Goal: Transaction & Acquisition: Book appointment/travel/reservation

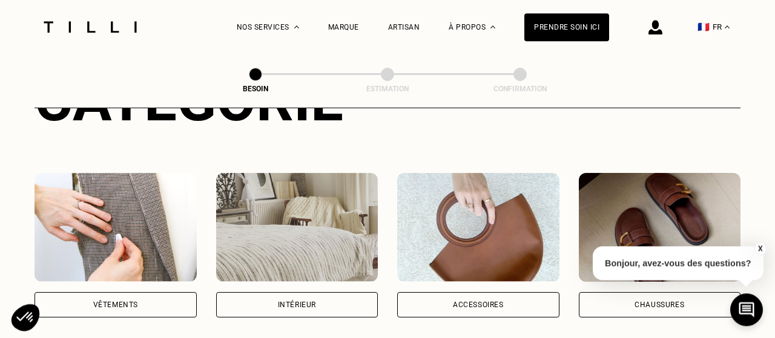
scroll to position [186, 0]
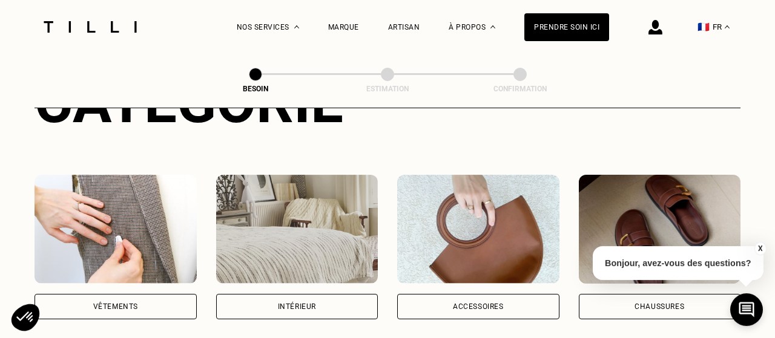
click at [111, 303] on div "Vêtements" at bounding box center [115, 306] width 45 height 7
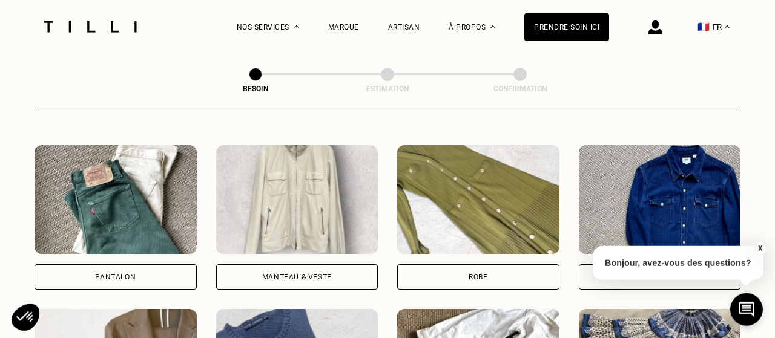
scroll to position [540, 0]
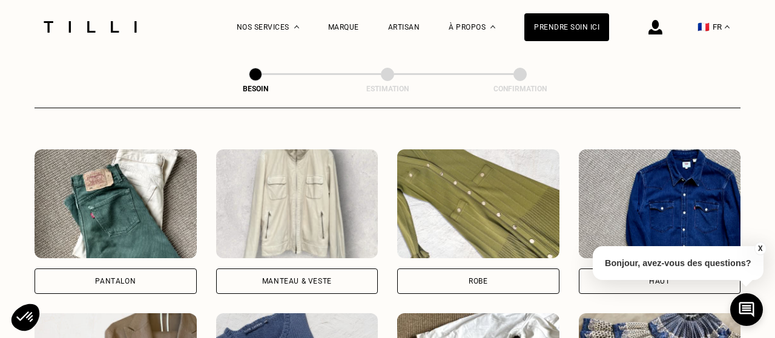
click at [297, 278] on div "Manteau & Veste" at bounding box center [297, 281] width 70 height 7
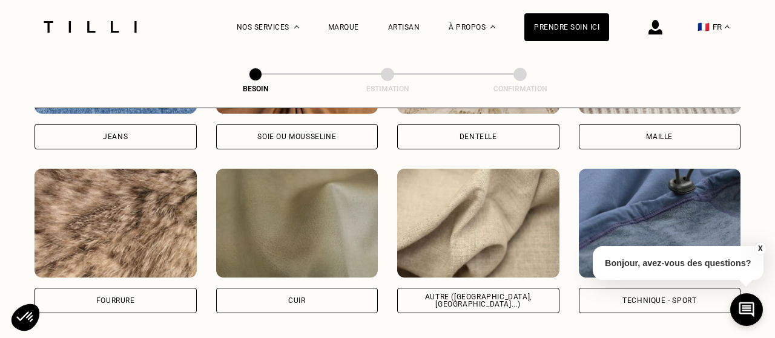
scroll to position [1411, 0]
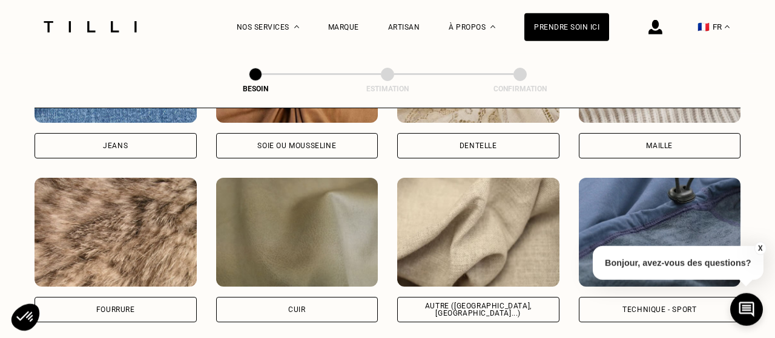
click at [658, 306] on div "Technique - Sport" at bounding box center [659, 309] width 74 height 7
select select "FR"
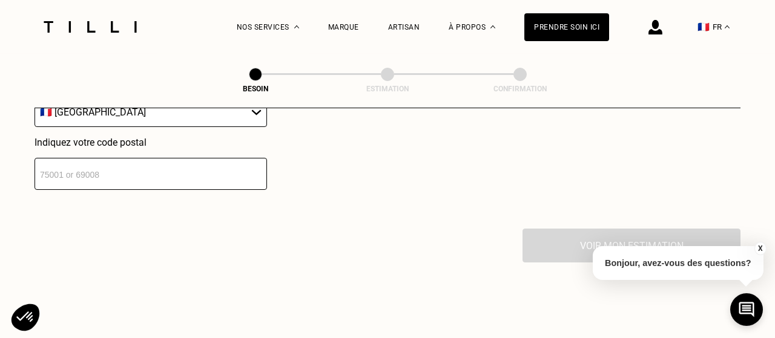
scroll to position [1822, 0]
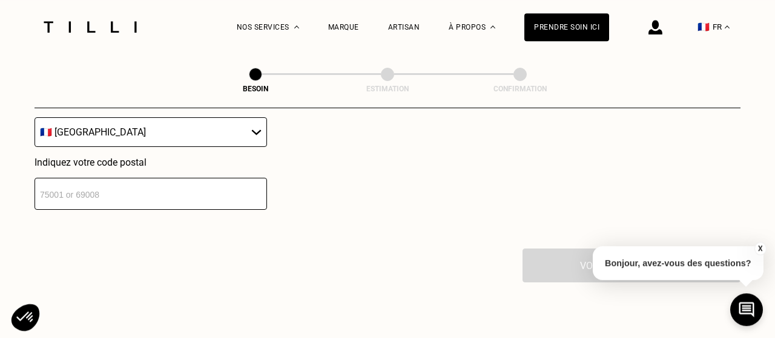
click at [160, 187] on input "number" at bounding box center [150, 194] width 232 height 32
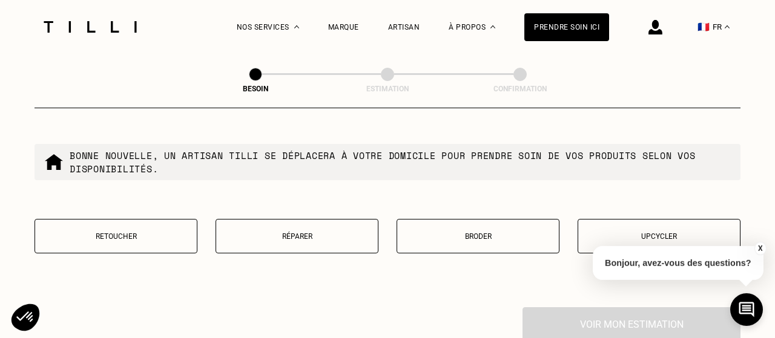
scroll to position [2088, 0]
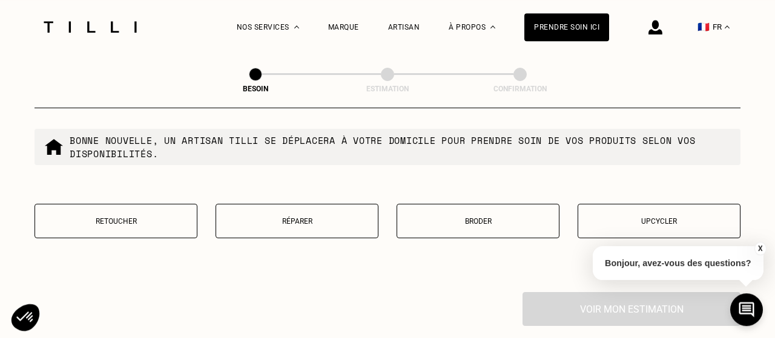
type input "75012"
click at [281, 217] on p "Réparer" at bounding box center [297, 221] width 150 height 8
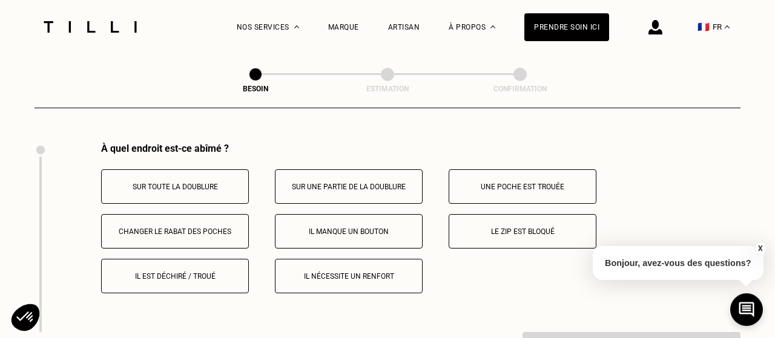
scroll to position [2238, 0]
click at [516, 220] on button "Le zip est bloqué" at bounding box center [522, 231] width 148 height 34
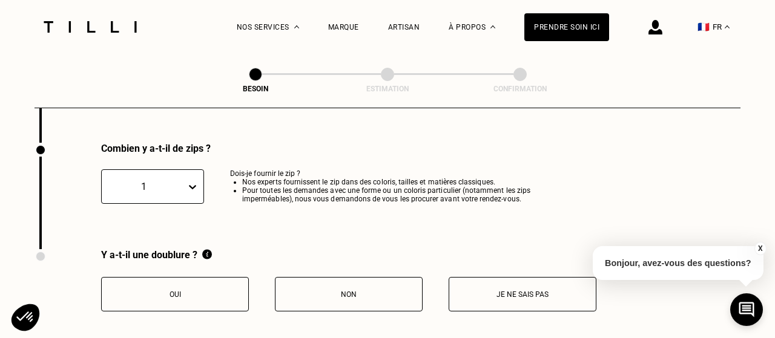
scroll to position [2427, 0]
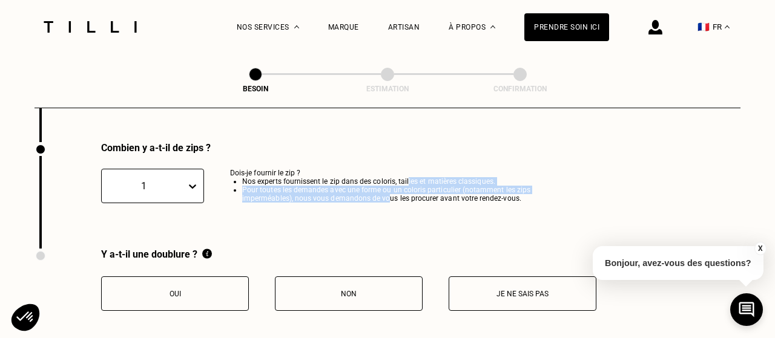
drag, startPoint x: 409, startPoint y: 176, endPoint x: 389, endPoint y: 193, distance: 26.2
click at [389, 193] on ul "Nos experts fournissent le zip dans des coloris, tailles et matières classiques…" at bounding box center [401, 189] width 342 height 25
click at [389, 193] on li "Pour toutes les demandes avec une forme ou un coloris particulier (notamment le…" at bounding box center [407, 194] width 330 height 17
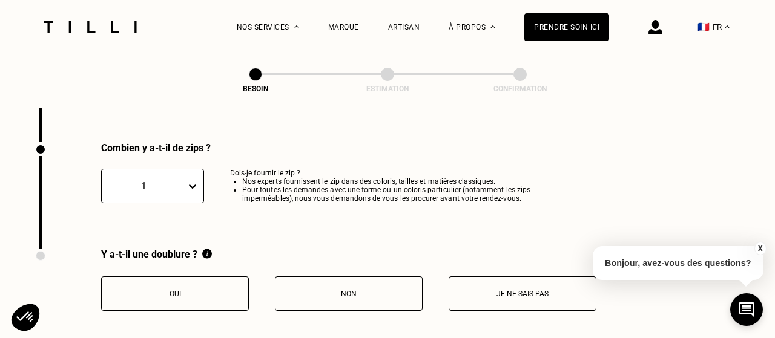
click at [520, 283] on button "Je ne sais pas" at bounding box center [522, 294] width 148 height 34
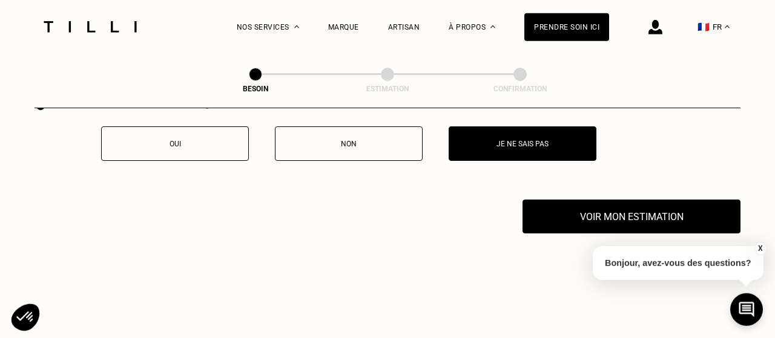
scroll to position [2586, 0]
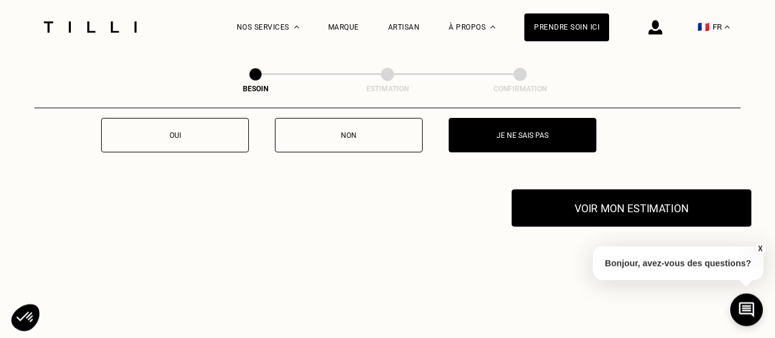
click at [640, 205] on button "Voir mon estimation" at bounding box center [631, 208] width 240 height 38
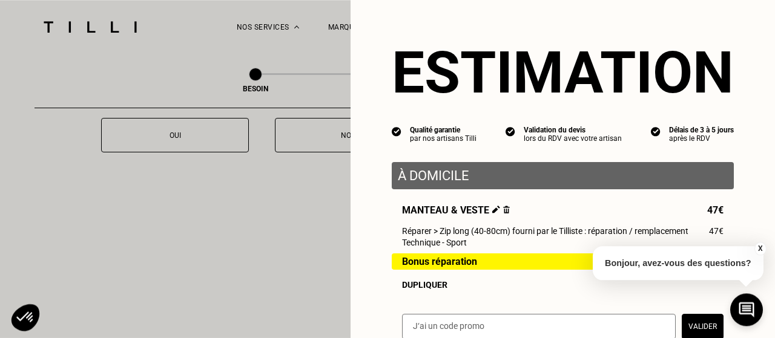
click at [761, 246] on button "X" at bounding box center [760, 248] width 12 height 13
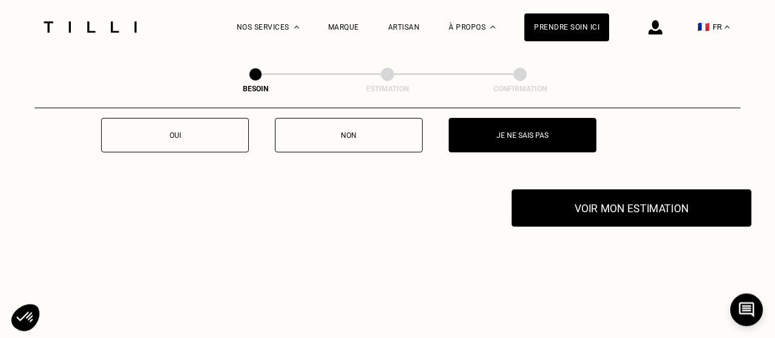
click at [662, 203] on button "Voir mon estimation" at bounding box center [631, 208] width 240 height 38
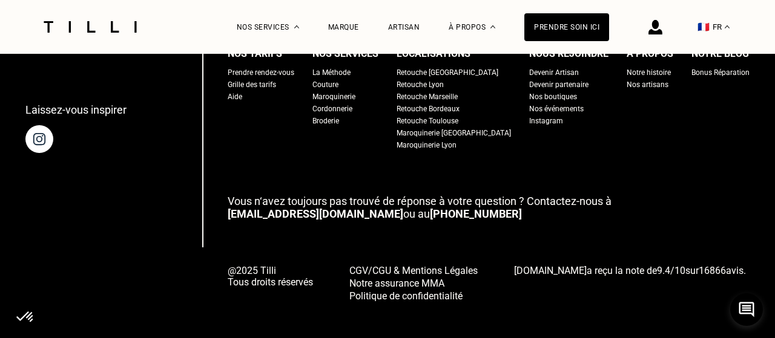
scroll to position [3129, 0]
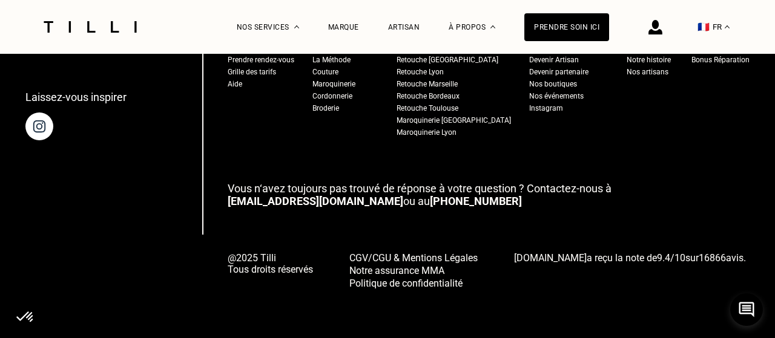
click at [303, 198] on link "[EMAIL_ADDRESS][DOMAIN_NAME]" at bounding box center [316, 201] width 176 height 13
click at [747, 311] on icon at bounding box center [746, 309] width 17 height 17
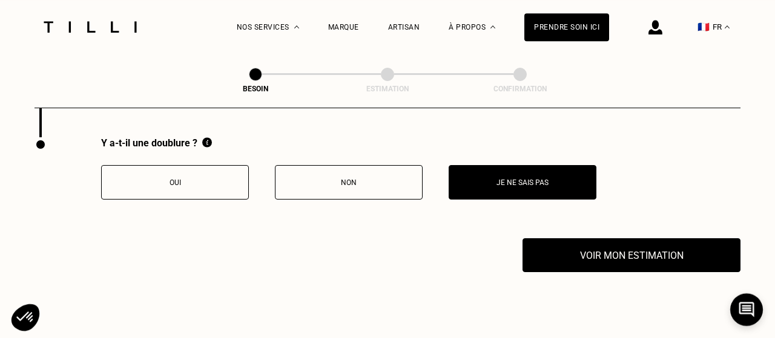
scroll to position [2534, 0]
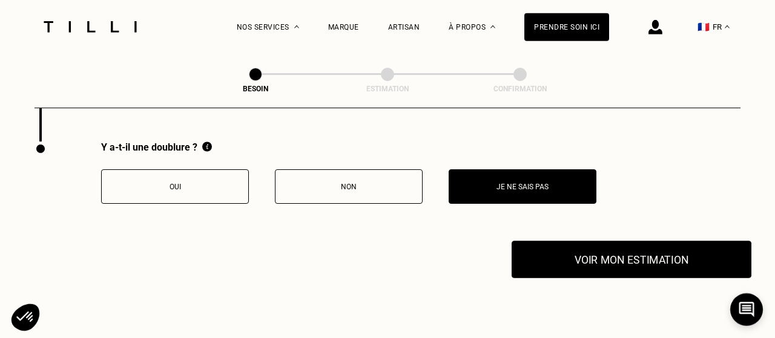
click at [654, 248] on button "Voir mon estimation" at bounding box center [631, 260] width 240 height 38
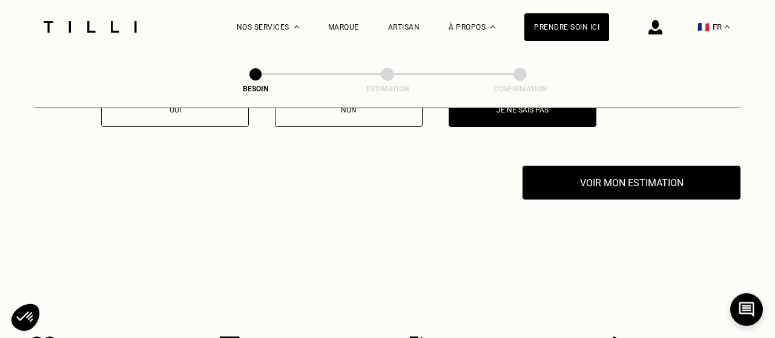
scroll to position [2603, 0]
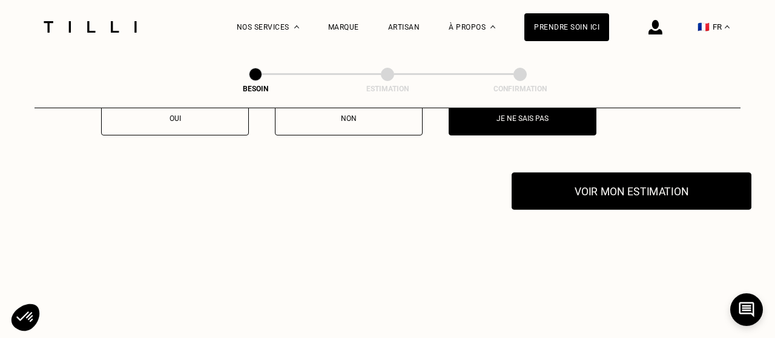
click at [631, 189] on button "Voir mon estimation" at bounding box center [631, 191] width 240 height 38
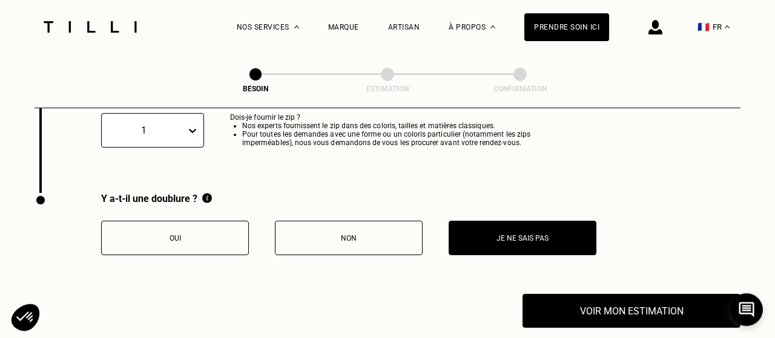
scroll to position [2496, 0]
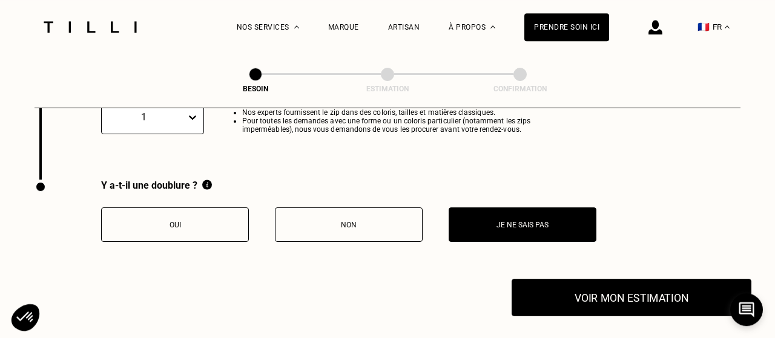
click at [623, 290] on button "Voir mon estimation" at bounding box center [631, 298] width 240 height 38
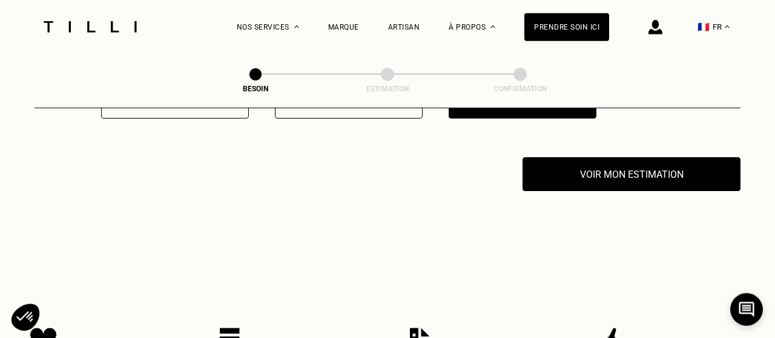
scroll to position [2616, 0]
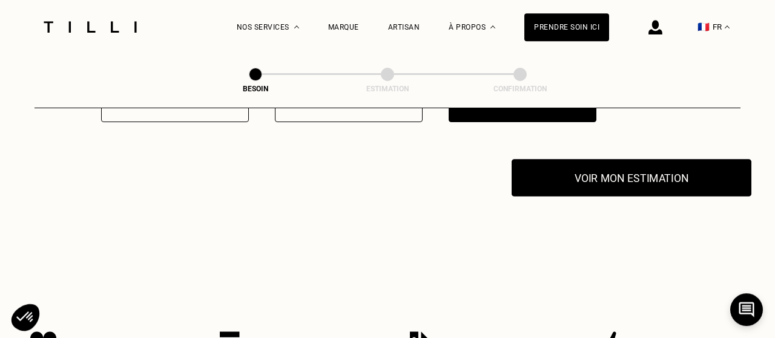
click at [642, 177] on button "Voir mon estimation" at bounding box center [631, 178] width 240 height 38
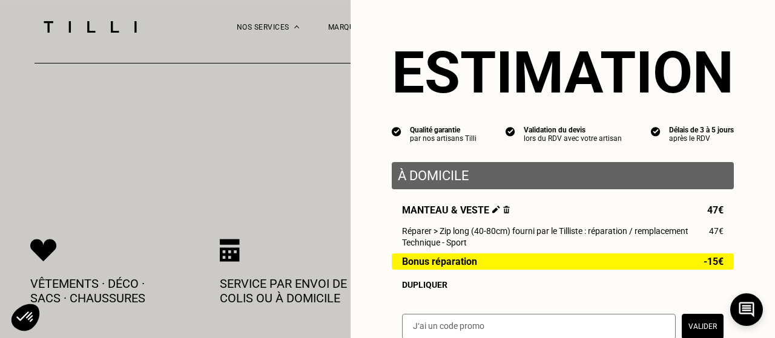
scroll to position [2710, 0]
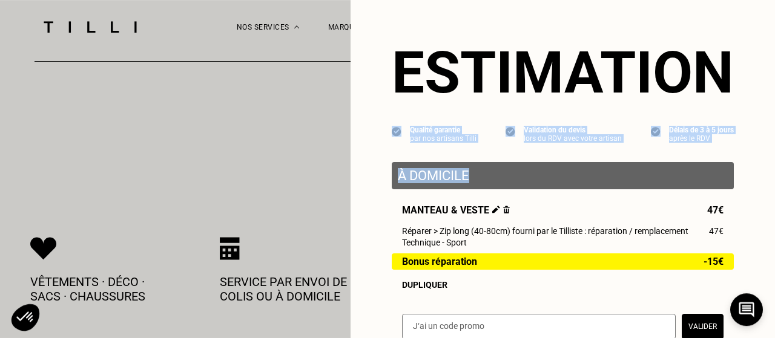
drag, startPoint x: 757, startPoint y: 55, endPoint x: 743, endPoint y: 158, distance: 103.8
click at [743, 158] on div "Estimation Qualité garantie par nos artisans Tilli Validation du devis lors du …" at bounding box center [562, 177] width 424 height 355
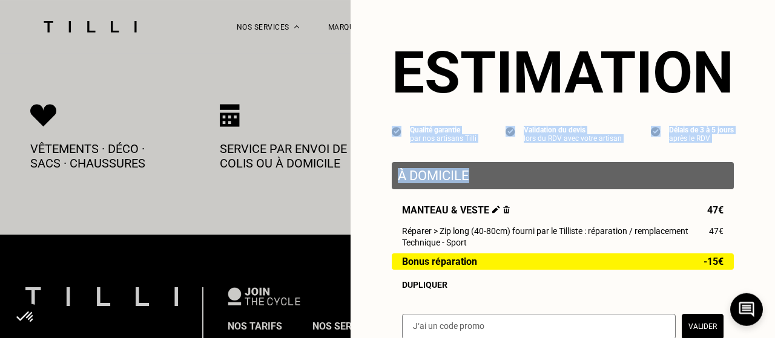
scroll to position [2868, 0]
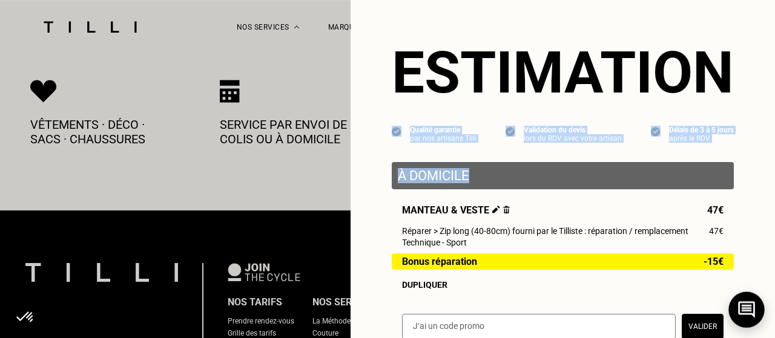
click at [748, 304] on icon at bounding box center [747, 310] width 20 height 32
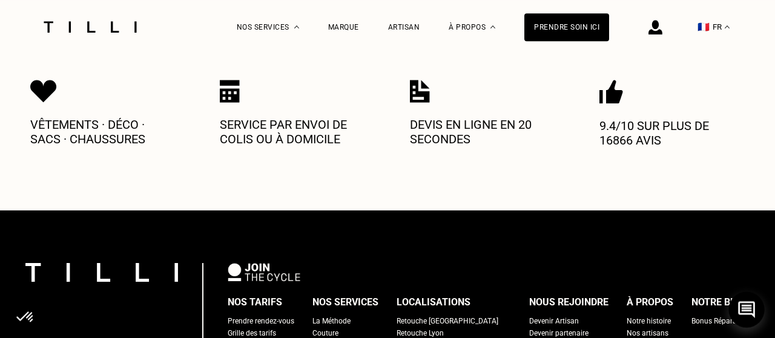
click at [748, 304] on icon at bounding box center [747, 310] width 20 height 32
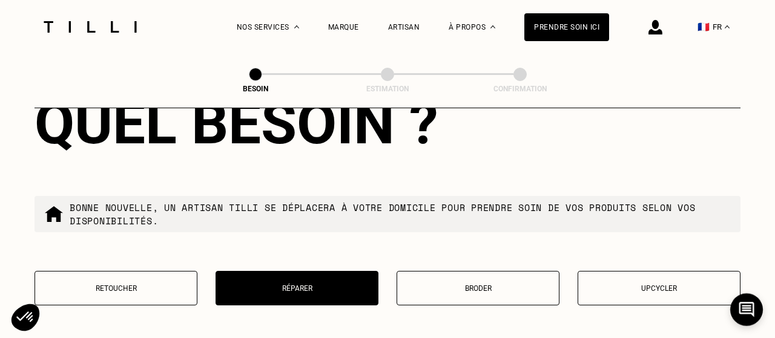
scroll to position [2025, 0]
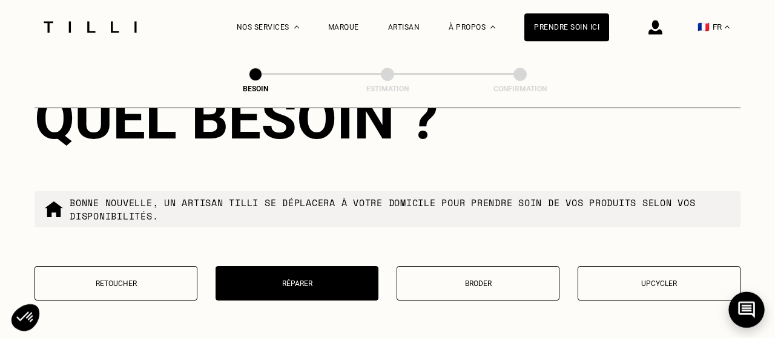
click at [738, 314] on icon at bounding box center [746, 309] width 17 height 17
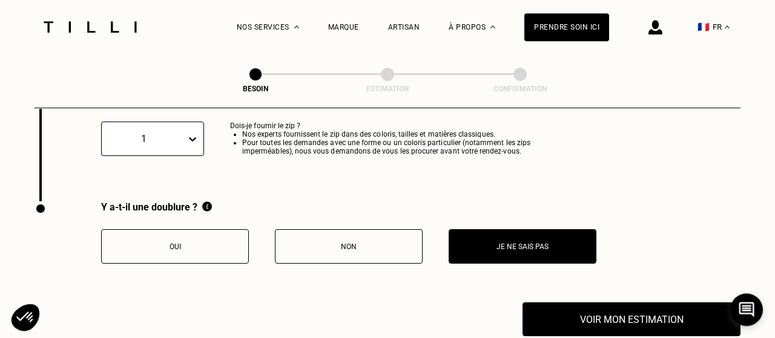
scroll to position [2543, 0]
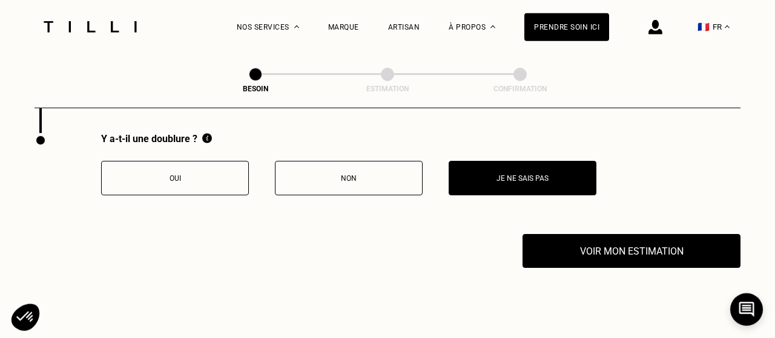
click at [184, 179] on button "Oui" at bounding box center [175, 178] width 148 height 34
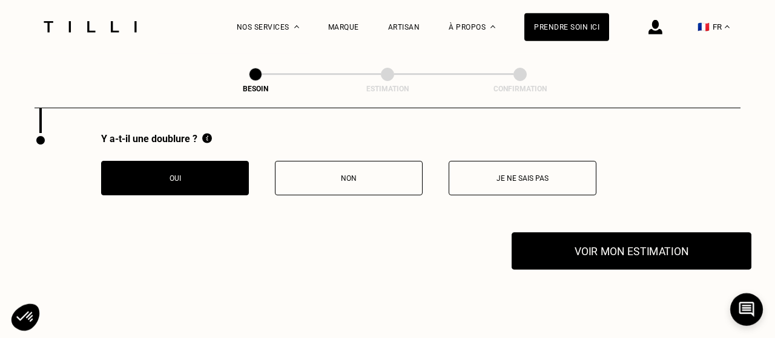
click at [581, 246] on button "Voir mon estimation" at bounding box center [631, 251] width 240 height 38
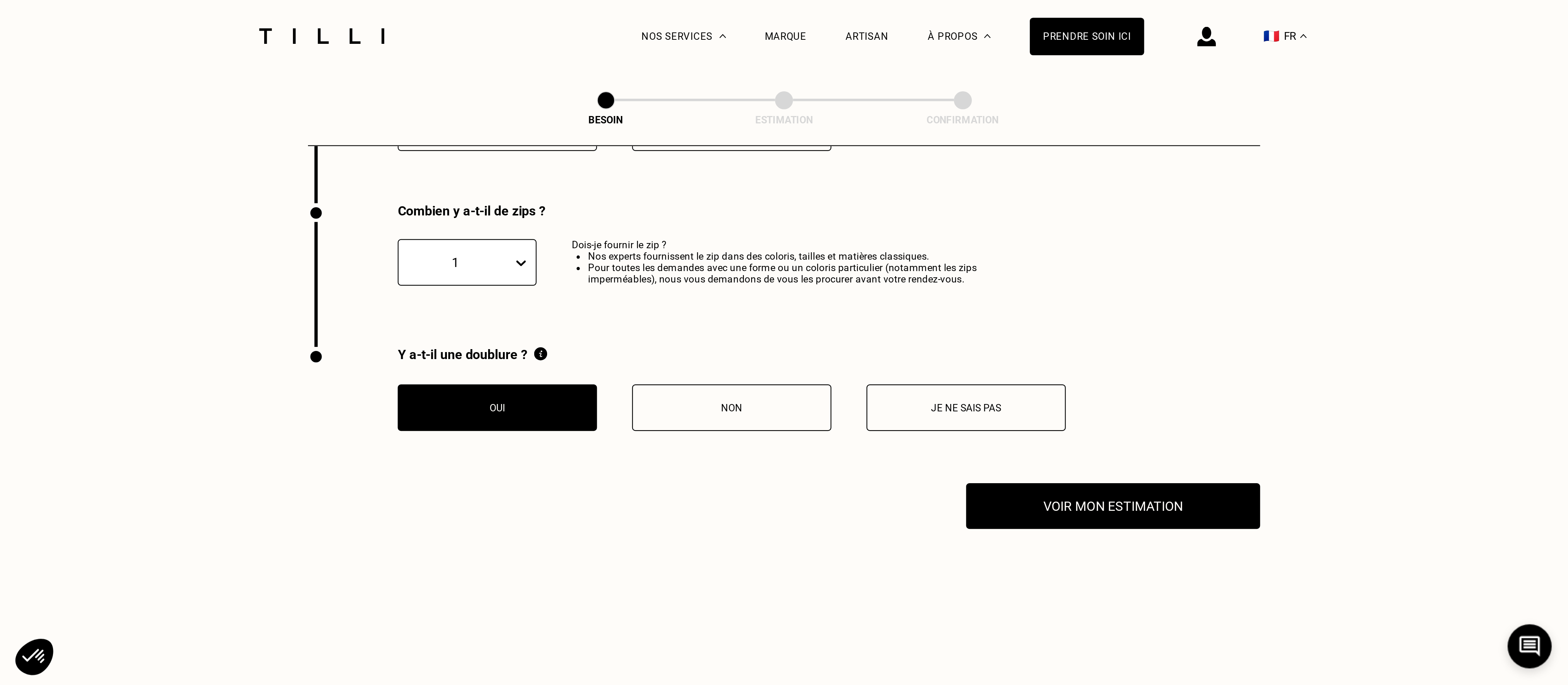
scroll to position [1436, 0]
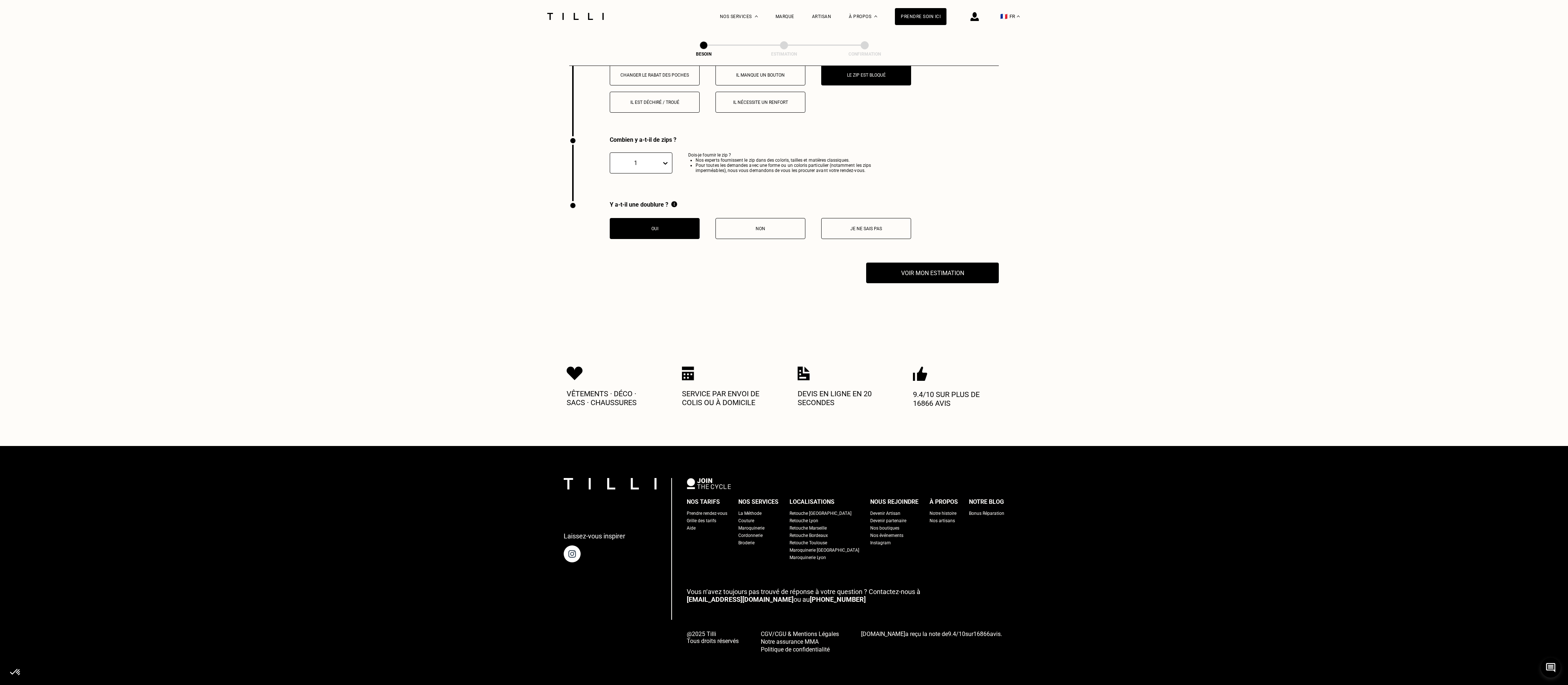
click at [471, 206] on button "Voir mon estimation" at bounding box center [933, 273] width 146 height 23
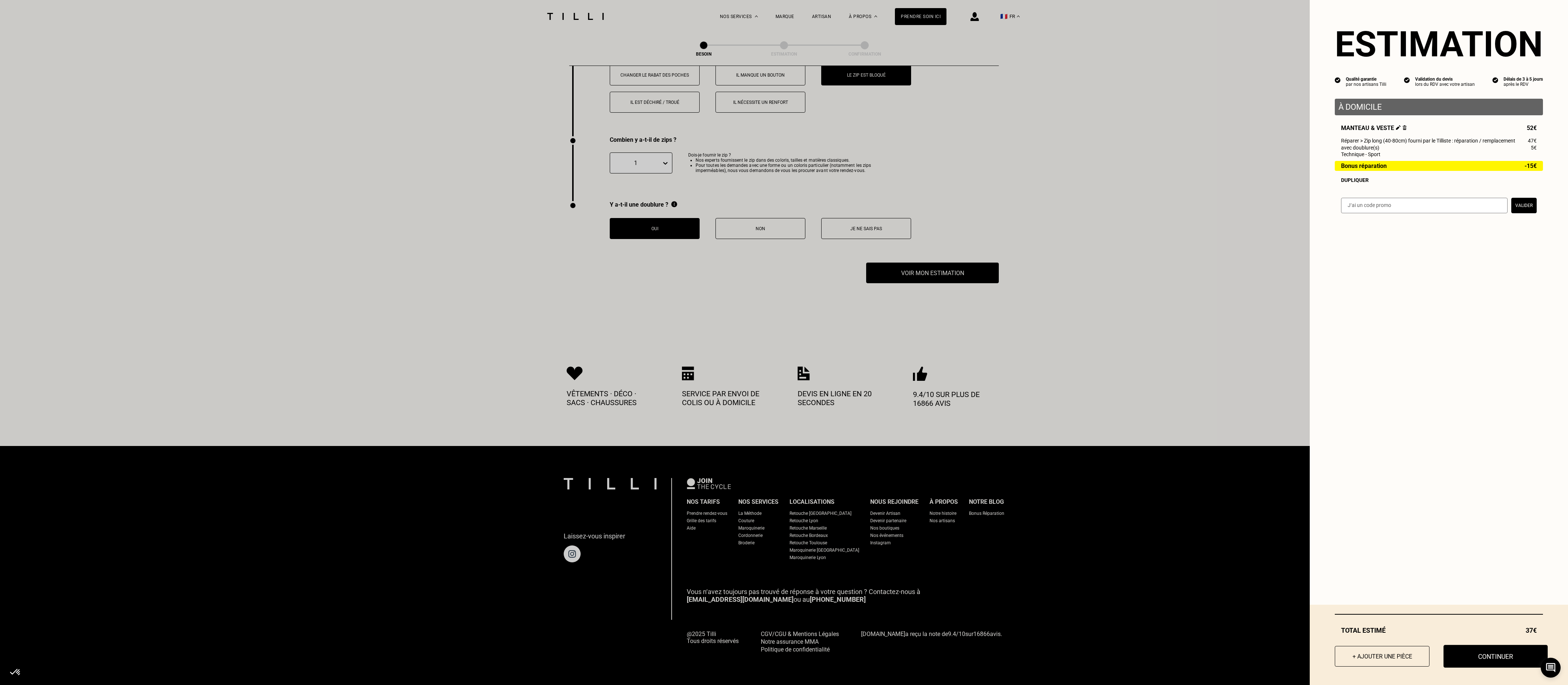
click at [471, 206] on button "Continuer" at bounding box center [1495, 656] width 104 height 23
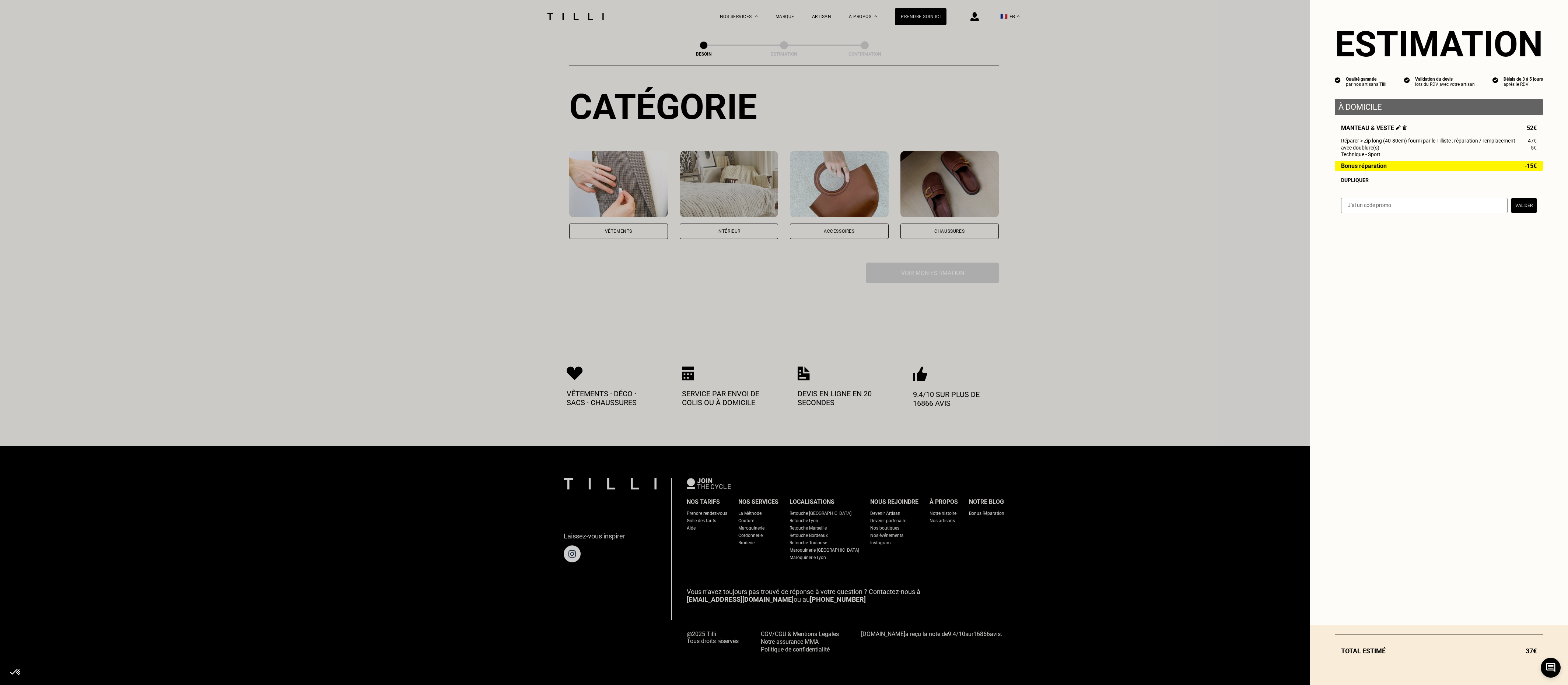
scroll to position [64, 0]
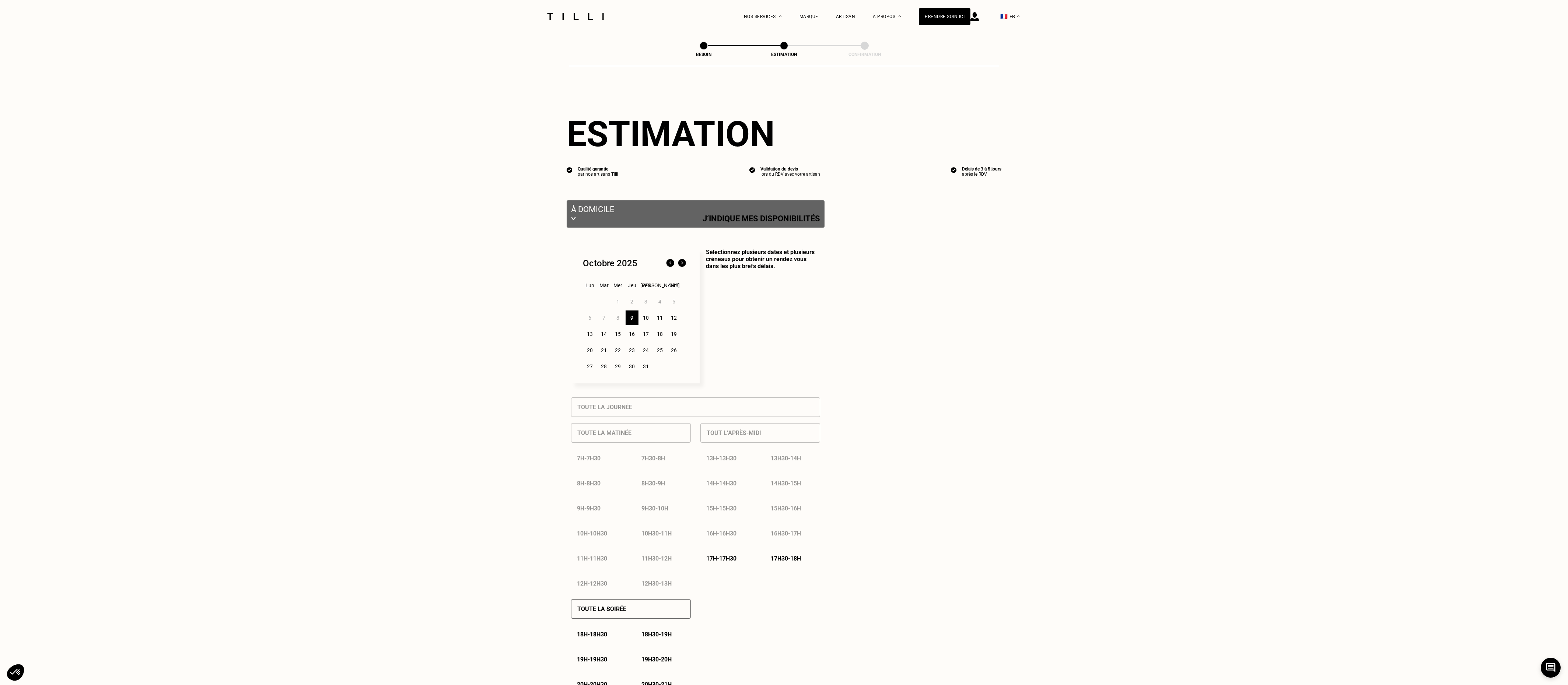
select select "FR"
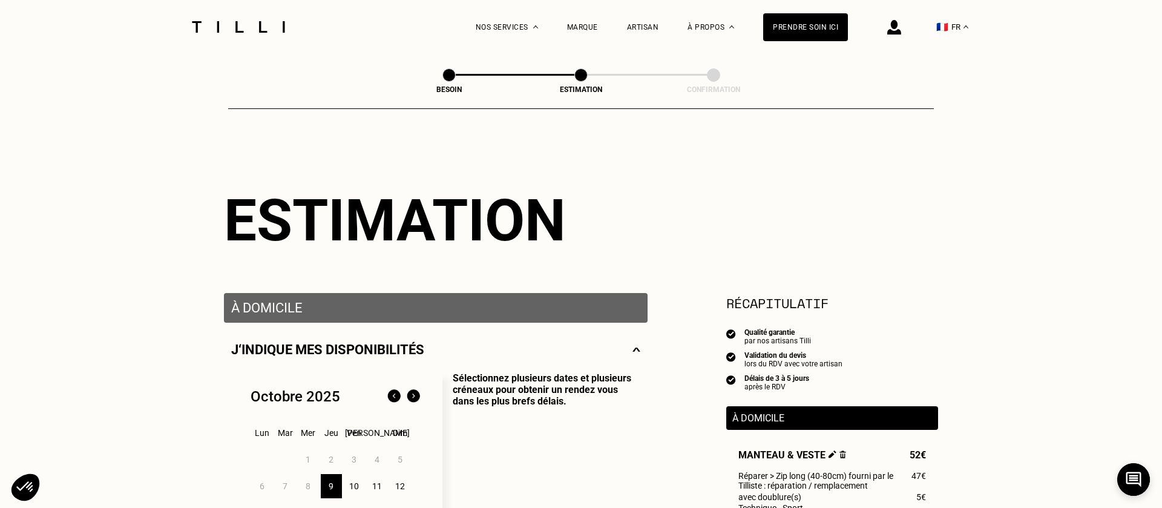
click at [774, 238] on div "Estimation" at bounding box center [581, 220] width 714 height 68
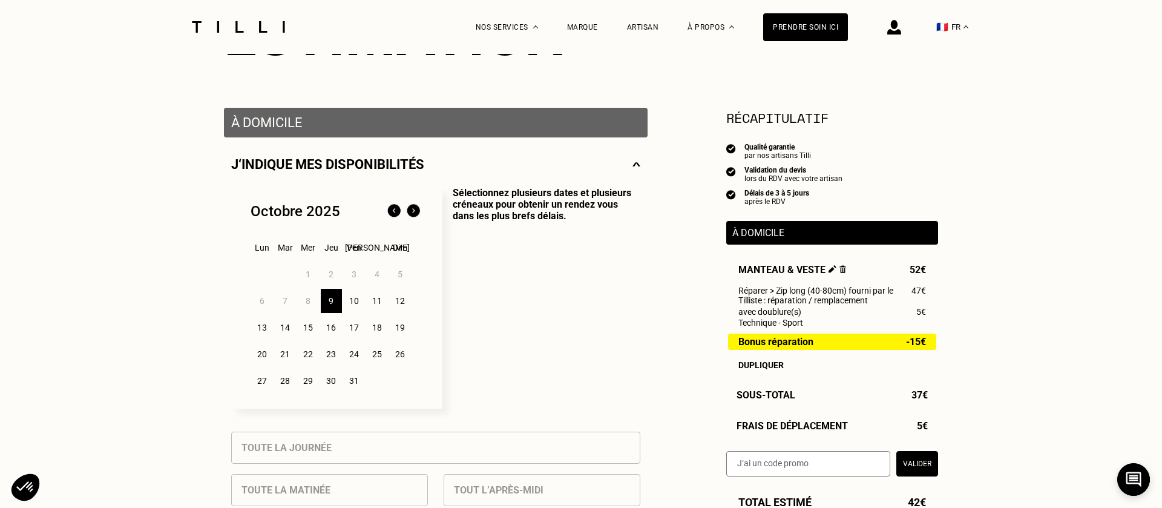
scroll to position [247, 0]
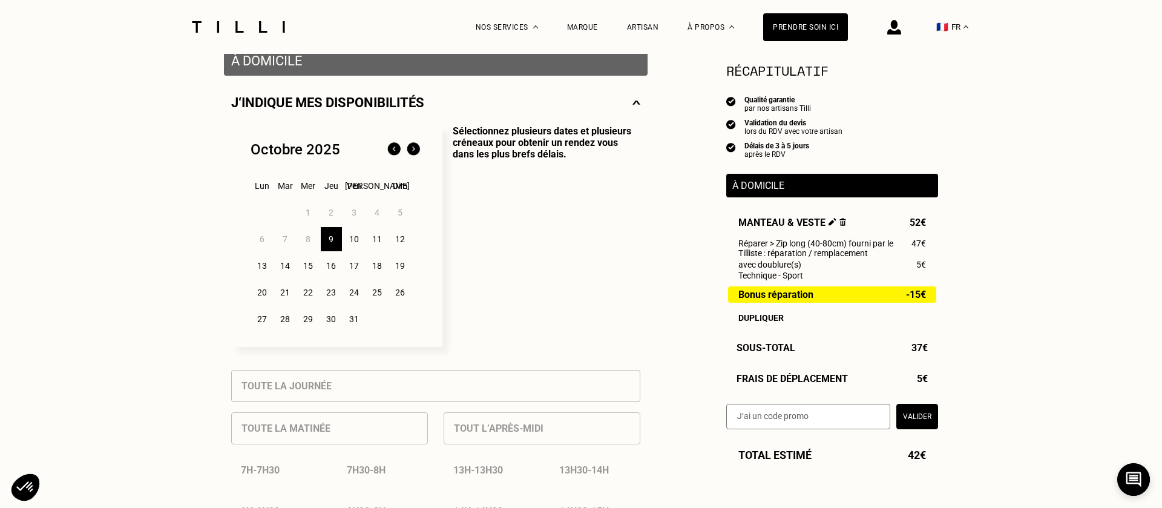
click at [288, 269] on div "14" at bounding box center [285, 266] width 21 height 24
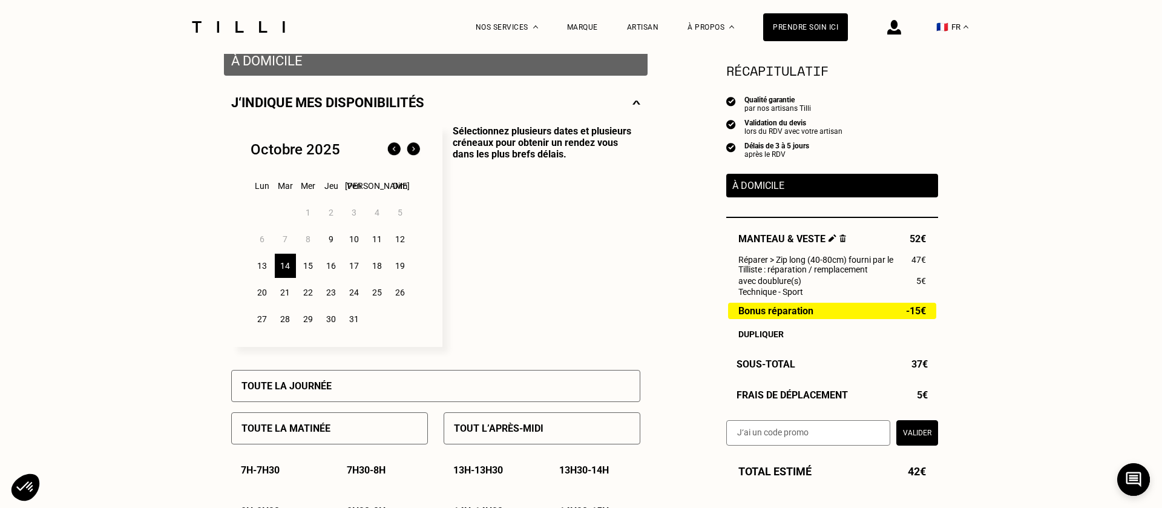
click at [310, 268] on div "15" at bounding box center [308, 266] width 21 height 24
click at [358, 338] on div "Toute la journée" at bounding box center [435, 386] width 409 height 32
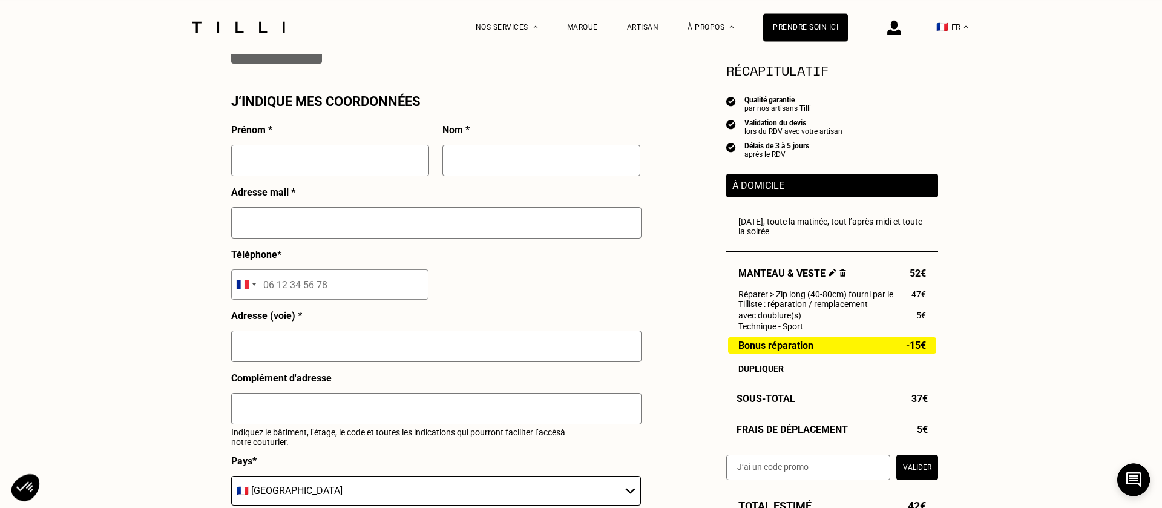
scroll to position [1093, 0]
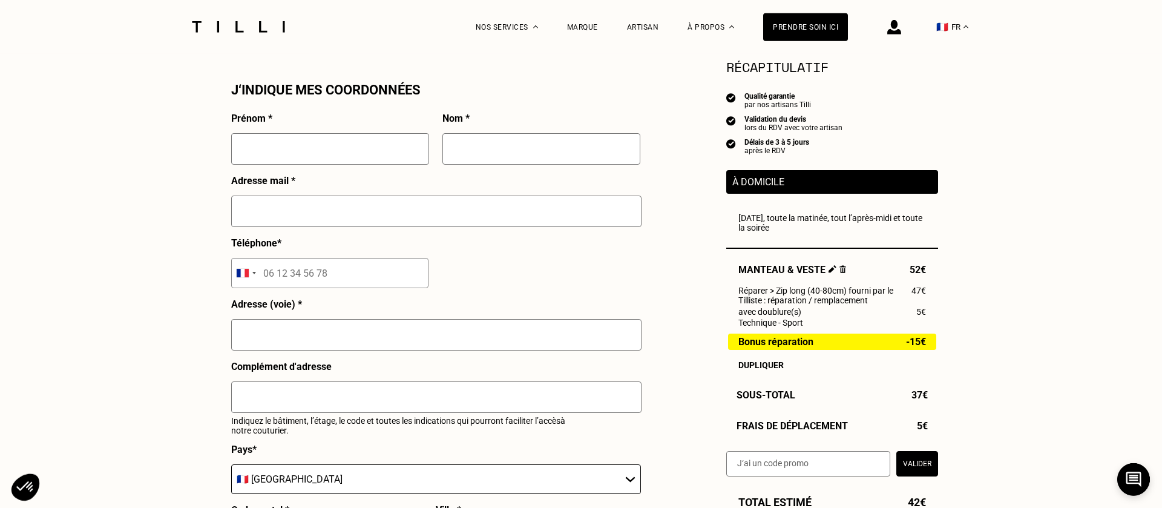
click at [341, 156] on input "text" at bounding box center [330, 148] width 198 height 31
type input "j"
type input "[PERSON_NAME]"
click at [503, 156] on input "text" at bounding box center [541, 148] width 198 height 31
type input "cassefieres"
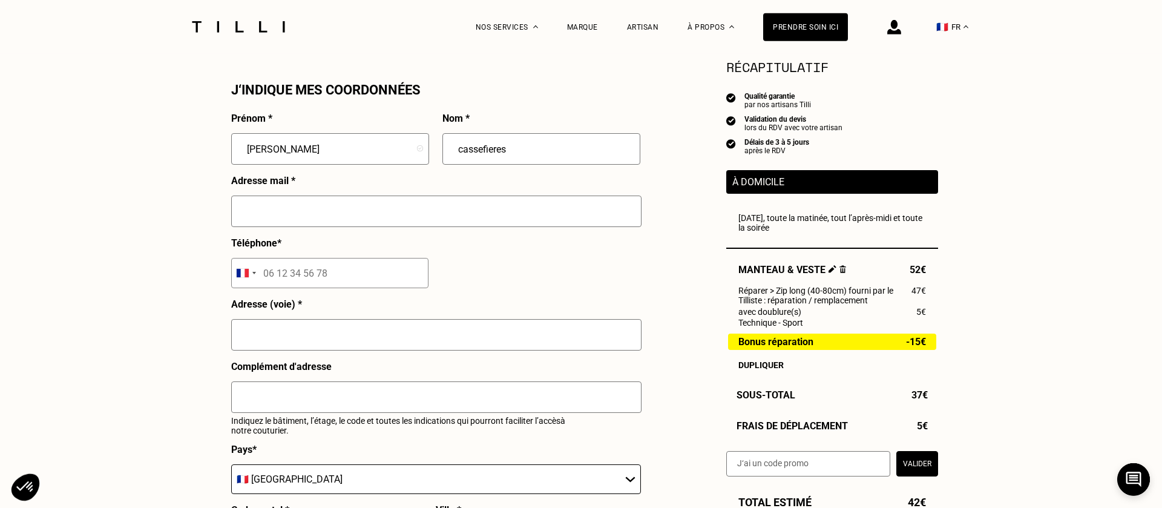
click at [384, 217] on input "text" at bounding box center [436, 211] width 410 height 31
type input "[EMAIL_ADDRESS][DOMAIN_NAME]"
click at [318, 282] on input "tel" at bounding box center [329, 273] width 197 height 30
type input "06 61 35 97 70"
click at [289, 335] on input "text" at bounding box center [436, 334] width 410 height 31
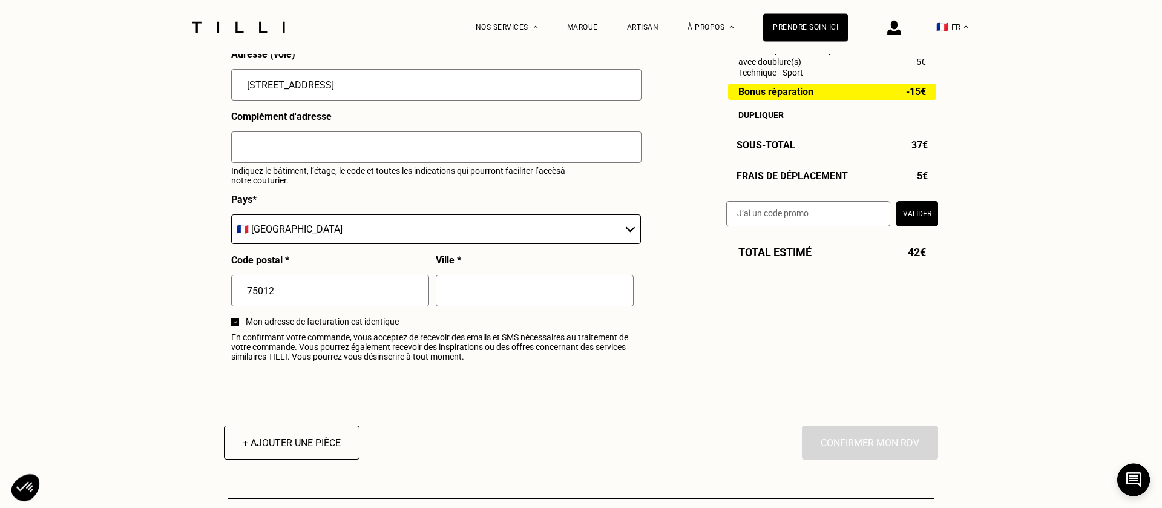
scroll to position [1367, 0]
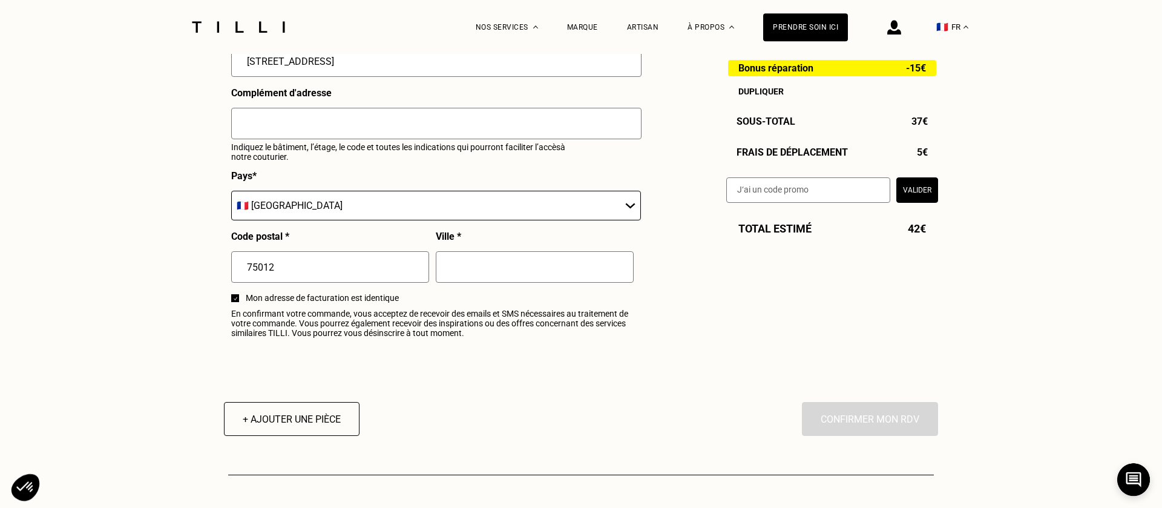
type input "[STREET_ADDRESS]"
click at [553, 264] on input "text" at bounding box center [535, 266] width 198 height 31
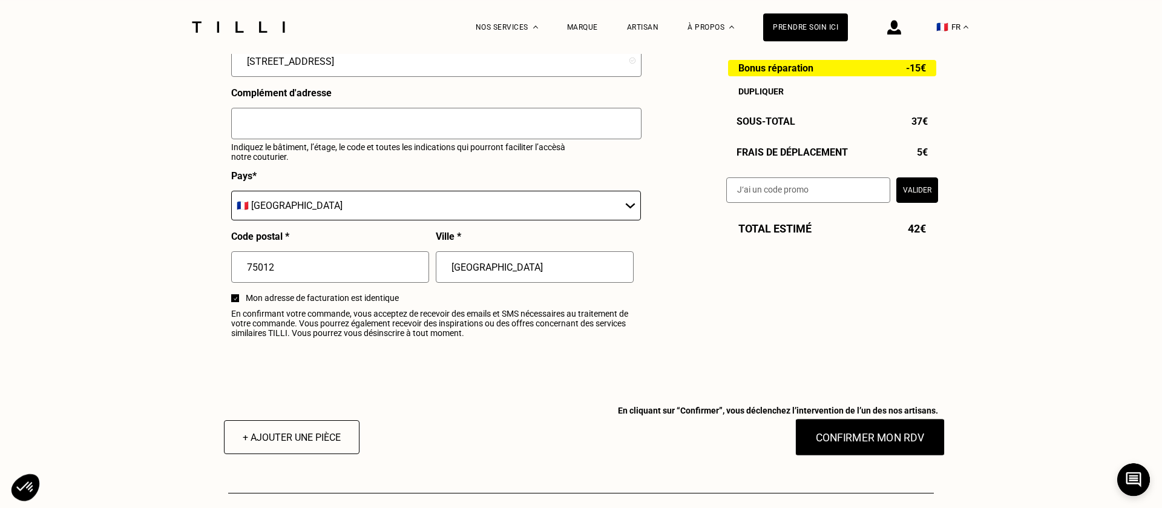
type input "[GEOGRAPHIC_DATA]"
click at [774, 338] on button "Confirmer mon RDV" at bounding box center [870, 437] width 150 height 38
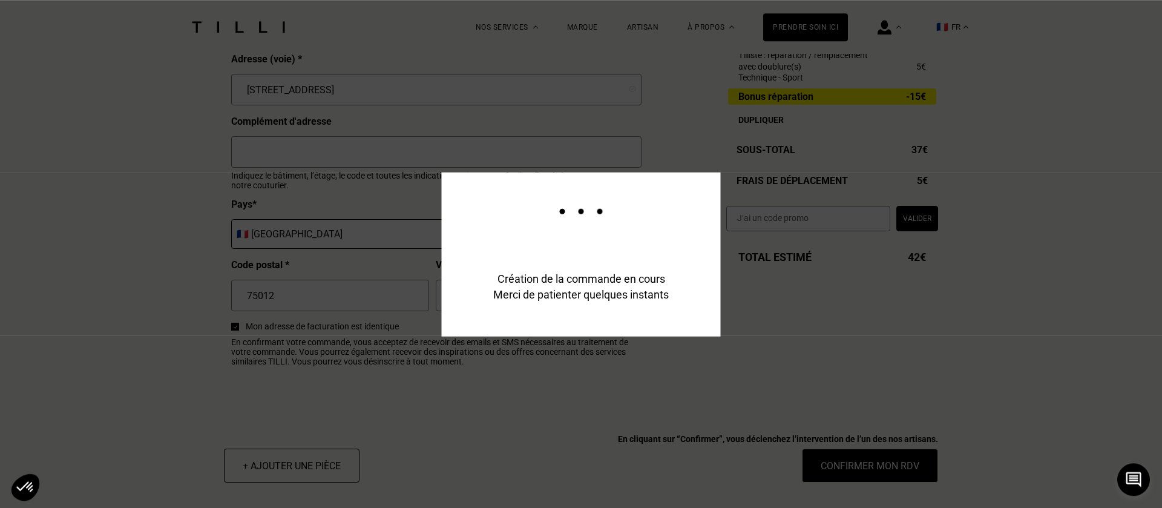
scroll to position [1396, 0]
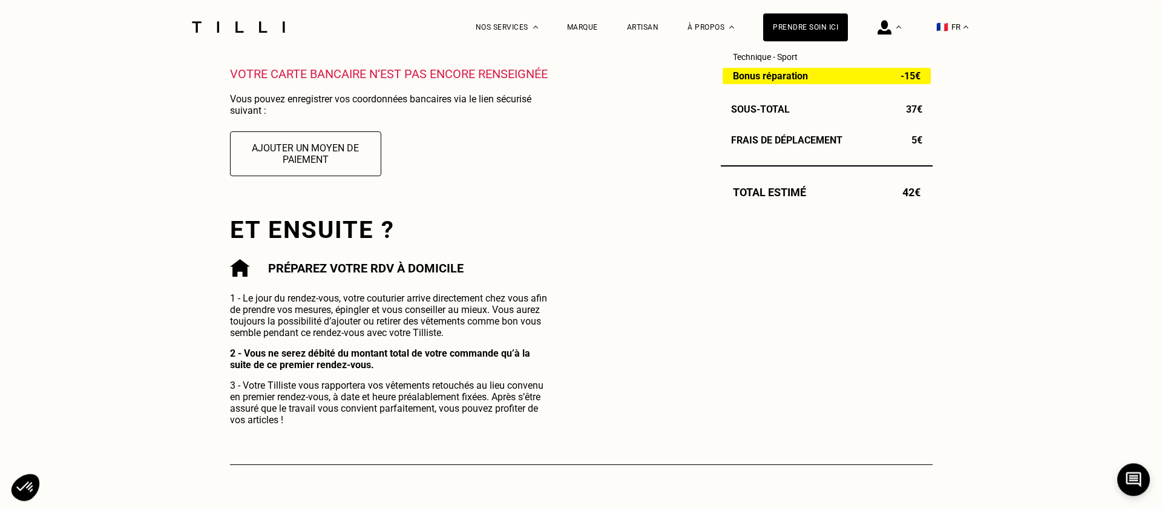
scroll to position [463, 0]
